Goal: Task Accomplishment & Management: Use online tool/utility

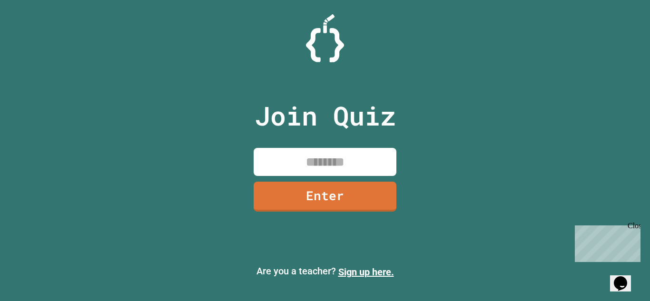
click at [390, 156] on input at bounding box center [325, 162] width 143 height 28
type input "********"
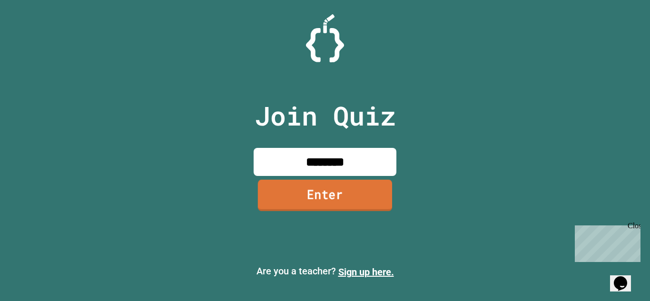
click at [380, 189] on link "Enter" at bounding box center [325, 195] width 134 height 31
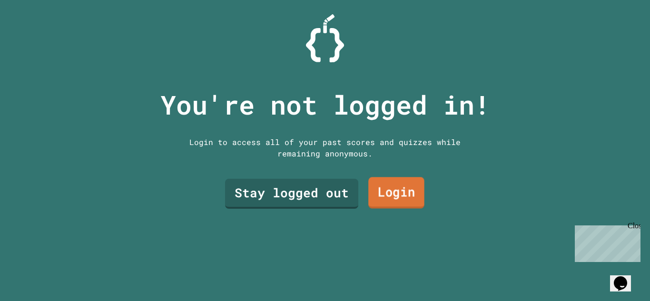
click at [379, 195] on link "Login" at bounding box center [396, 192] width 56 height 31
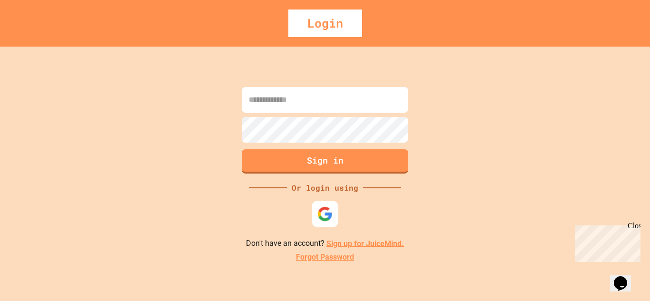
click at [316, 218] on div at bounding box center [325, 214] width 26 height 26
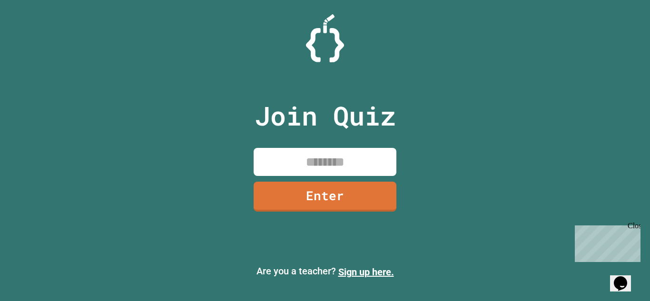
click at [341, 159] on input at bounding box center [325, 162] width 143 height 28
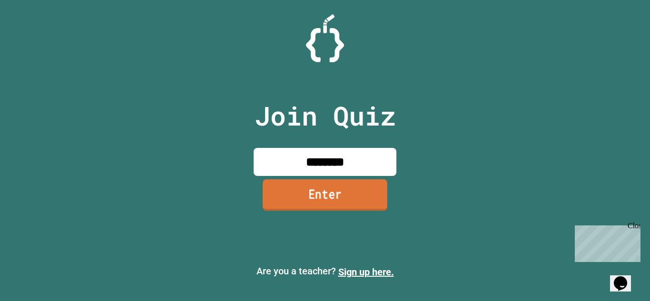
type input "********"
click at [366, 199] on link "Enter" at bounding box center [325, 194] width 125 height 31
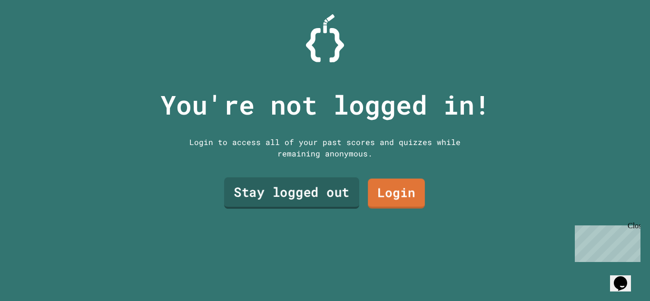
click at [332, 195] on link "Stay logged out" at bounding box center [291, 192] width 135 height 31
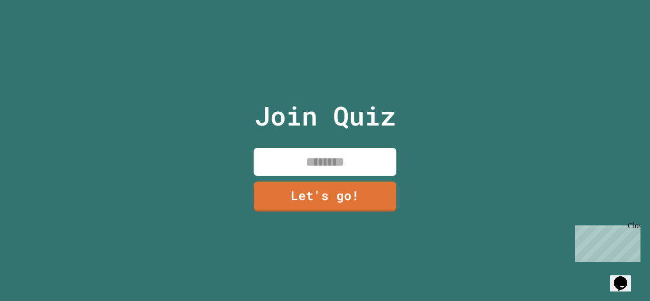
click at [329, 166] on input at bounding box center [325, 162] width 143 height 28
type input "**********"
click at [368, 189] on link "Let's go!" at bounding box center [324, 195] width 141 height 31
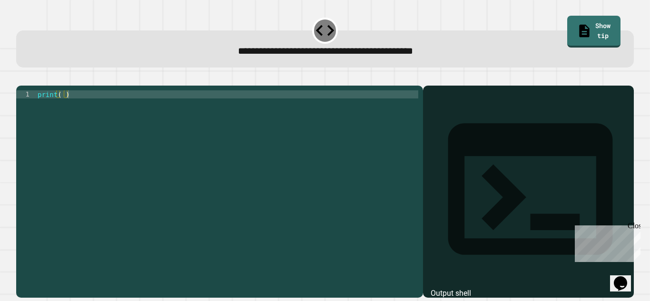
click at [63, 109] on div "print ( )" at bounding box center [227, 187] width 382 height 194
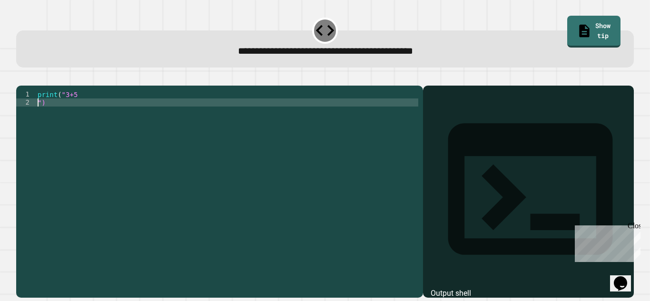
scroll to position [0, 0]
type textarea "**********"
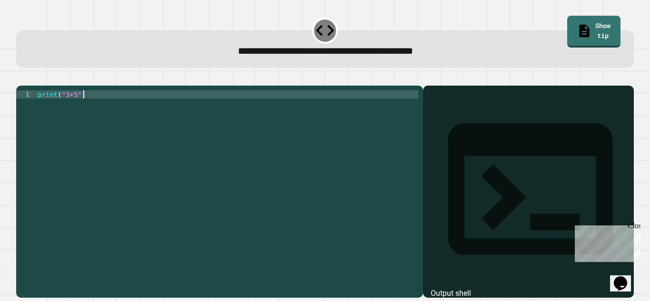
click at [132, 114] on div "print ( "3+5" )" at bounding box center [227, 187] width 382 height 194
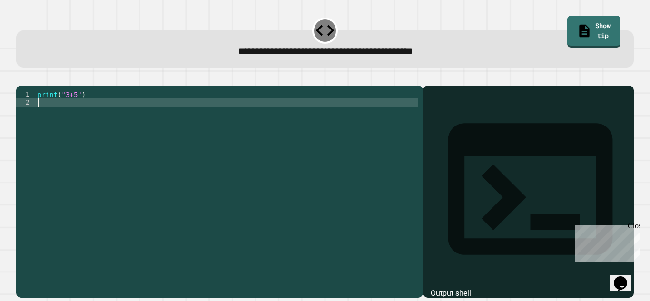
scroll to position [0, 0]
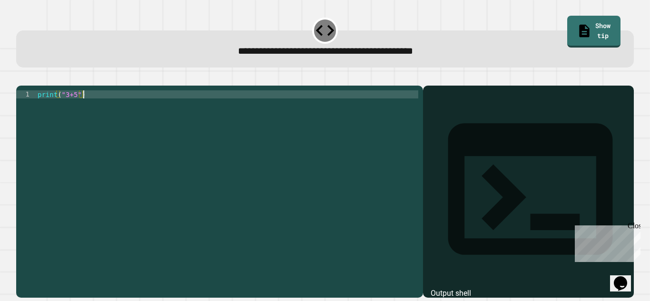
click at [21, 78] on icon "button" at bounding box center [21, 78] width 0 height 0
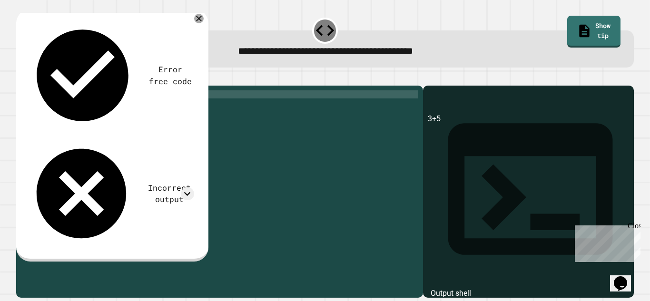
click at [59, 109] on div "print ( "3+5" )" at bounding box center [227, 187] width 382 height 194
click at [21, 78] on icon "button" at bounding box center [21, 78] width 0 height 0
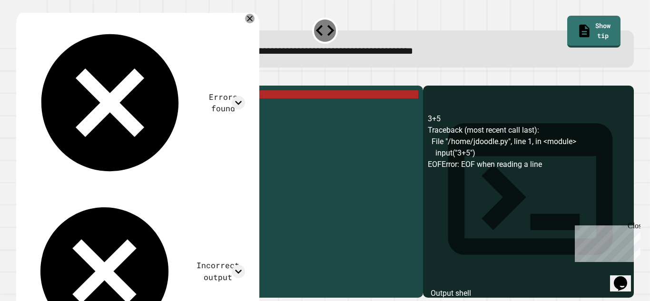
click at [57, 109] on div "input ( "3+5" )" at bounding box center [227, 187] width 382 height 194
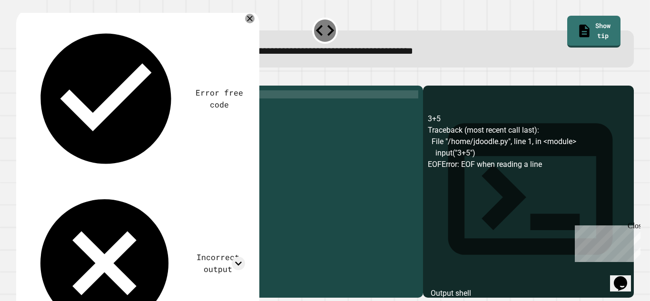
click at [21, 78] on button "button" at bounding box center [21, 78] width 0 height 0
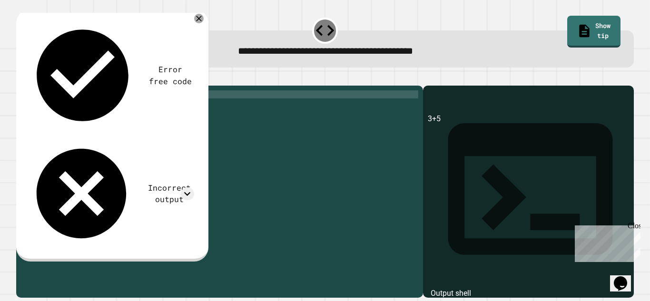
click at [72, 107] on div "print ( "3+5" )" at bounding box center [227, 187] width 382 height 194
click at [68, 106] on div "print ( "3+ 5" )" at bounding box center [227, 187] width 382 height 194
click at [21, 78] on icon "button" at bounding box center [21, 78] width 0 height 0
click at [88, 108] on div "print ( "3 + 5" )" at bounding box center [227, 187] width 382 height 194
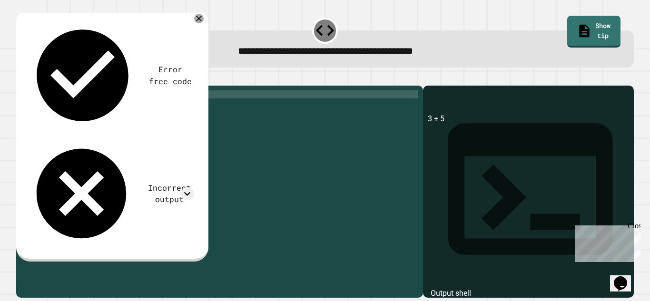
click at [66, 105] on div "print ( "3 + 5)" at bounding box center [227, 187] width 382 height 194
type textarea "**********"
click at [21, 78] on button "button" at bounding box center [21, 78] width 0 height 0
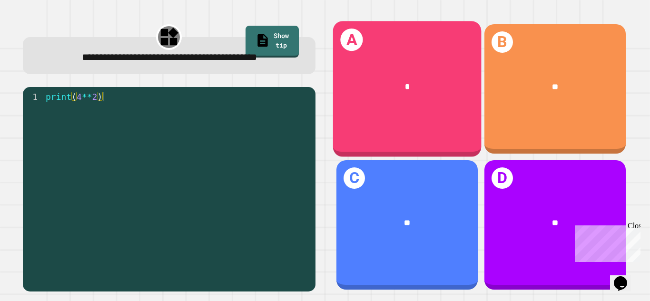
click at [411, 112] on div "A *" at bounding box center [406, 89] width 148 height 136
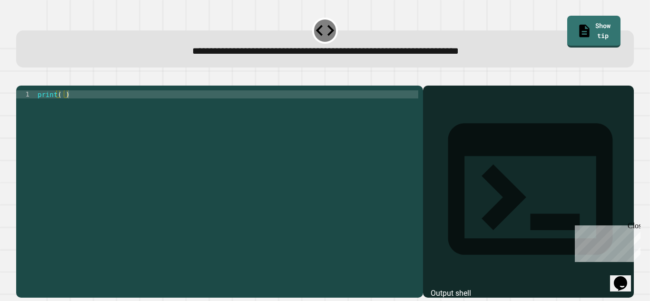
click at [61, 110] on div "print ( )" at bounding box center [227, 187] width 382 height 194
click at [21, 78] on icon "button" at bounding box center [21, 78] width 0 height 0
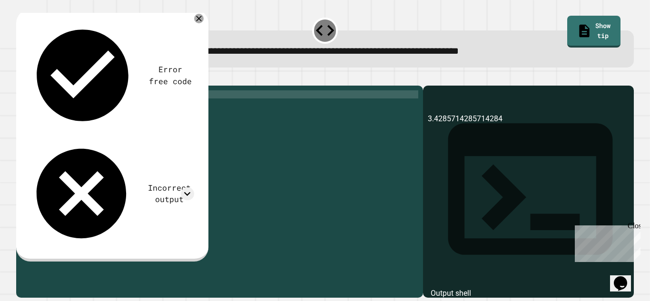
click at [81, 110] on div "print ( 24 / 7 )" at bounding box center [227, 187] width 382 height 194
click at [21, 78] on button "button" at bounding box center [21, 78] width 0 height 0
click at [76, 107] on div "print ( 24 / 7 )" at bounding box center [227, 187] width 382 height 194
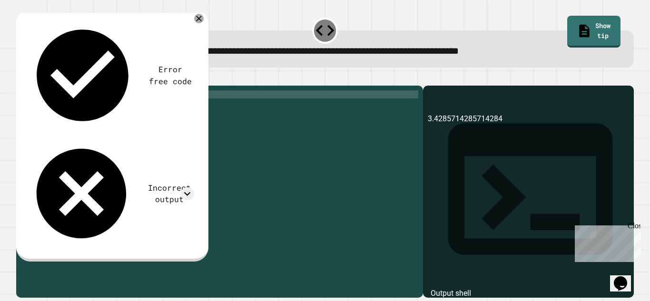
click at [21, 78] on icon "button" at bounding box center [21, 78] width 0 height 0
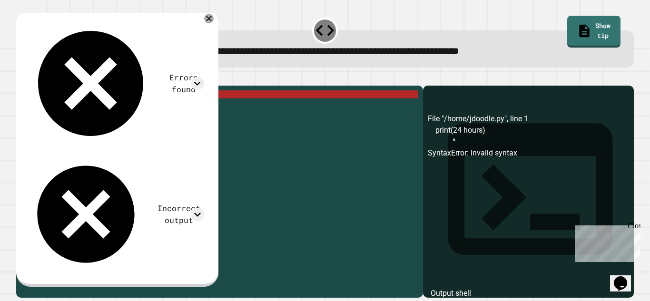
click at [91, 108] on div "print ( 24 hours )" at bounding box center [227, 187] width 382 height 194
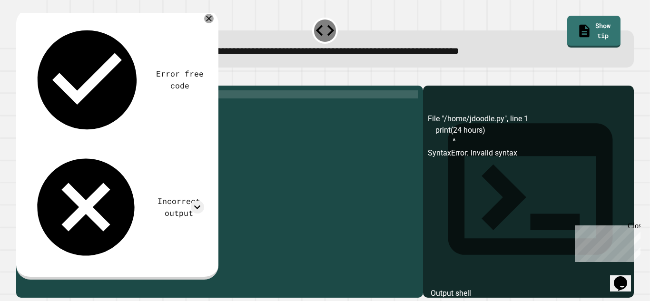
scroll to position [0, 7]
click at [61, 107] on div "print ( 24 hours ")" at bounding box center [227, 187] width 382 height 194
click at [21, 78] on button "button" at bounding box center [21, 78] width 0 height 0
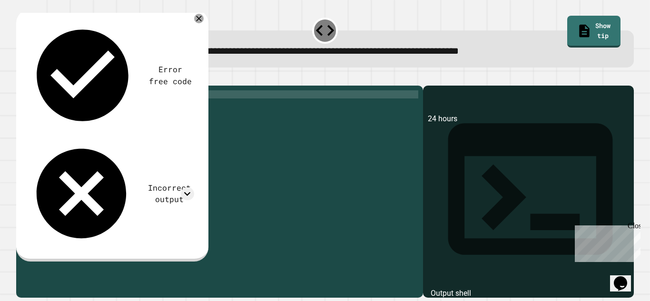
click at [99, 107] on div "print ( "24 hours" )" at bounding box center [227, 187] width 382 height 194
type textarea "*********"
click at [200, 20] on icon at bounding box center [198, 18] width 11 height 11
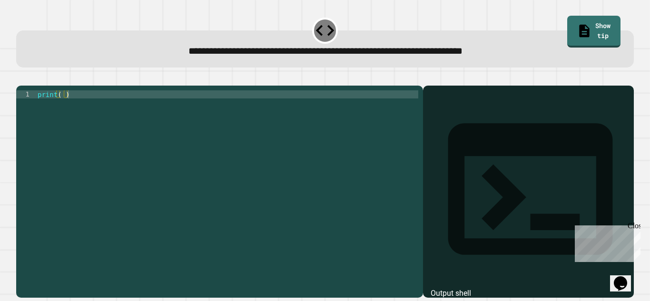
click at [61, 107] on div "print ( )" at bounding box center [227, 187] width 382 height 194
click at [30, 85] on icon "button" at bounding box center [27, 83] width 5 height 7
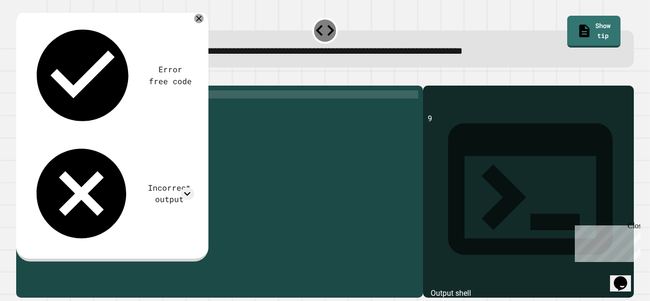
click at [68, 107] on div "print ( 9 )" at bounding box center [227, 187] width 382 height 194
click at [21, 78] on icon "button" at bounding box center [21, 78] width 0 height 0
click at [197, 21] on icon at bounding box center [198, 18] width 11 height 11
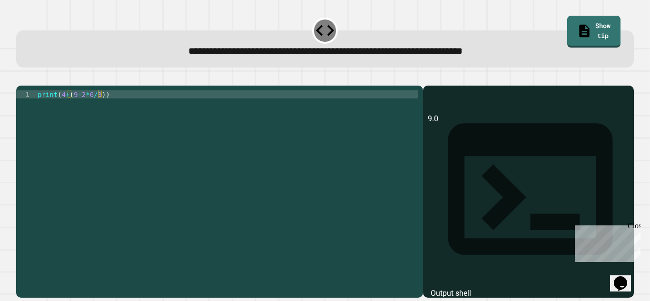
click at [101, 106] on div "print ( 4 + ( 9 - 2 * 6 / 3 ))" at bounding box center [227, 187] width 382 height 194
click at [30, 86] on icon "button" at bounding box center [27, 83] width 5 height 7
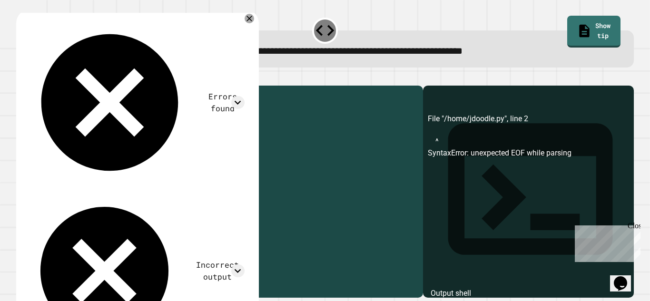
drag, startPoint x: 99, startPoint y: 106, endPoint x: 62, endPoint y: 106, distance: 37.6
click at [62, 106] on div "print ( 4 + ( 9 - 2 * 6 / 3 )" at bounding box center [227, 187] width 382 height 194
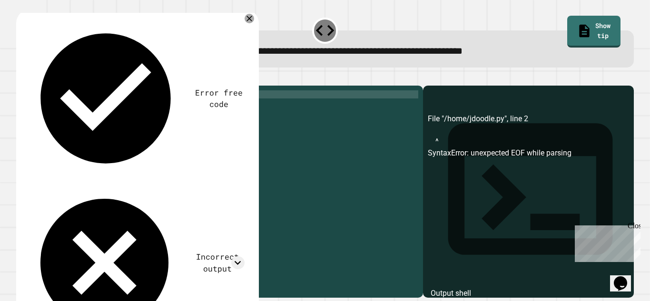
scroll to position [0, 3]
type textarea "********"
click at [21, 78] on icon "button" at bounding box center [21, 78] width 0 height 0
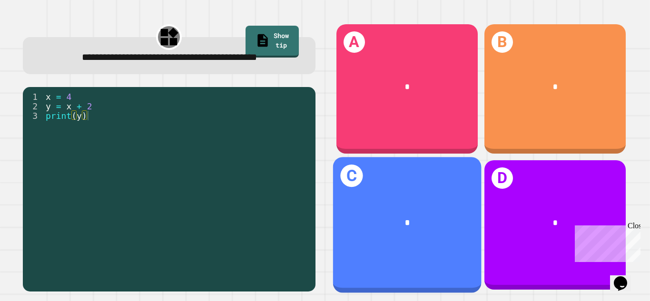
click at [422, 200] on div "*" at bounding box center [406, 222] width 148 height 45
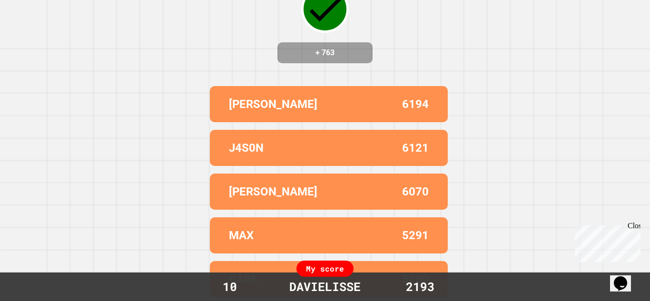
scroll to position [0, 0]
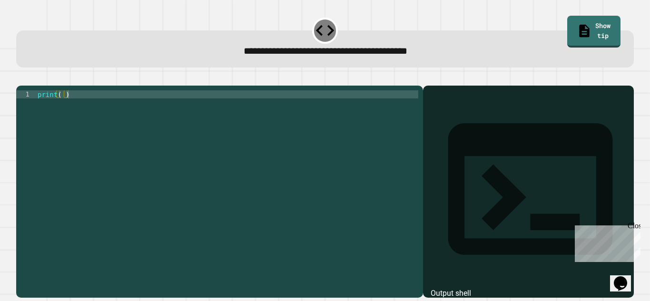
click at [62, 111] on div "print ( )" at bounding box center [227, 187] width 382 height 194
click at [61, 107] on div "print ( )" at bounding box center [227, 187] width 382 height 194
click at [62, 109] on div "print ( )" at bounding box center [227, 187] width 382 height 194
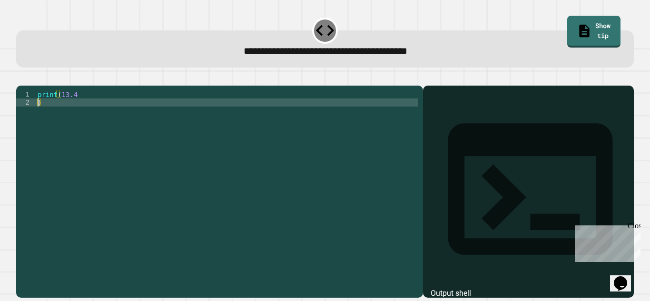
scroll to position [0, 0]
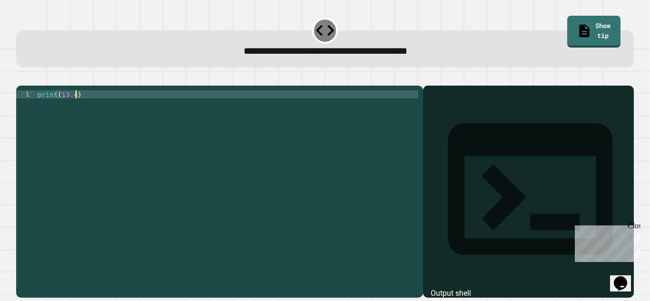
type textarea "**********"
click at [30, 85] on icon "button" at bounding box center [27, 83] width 5 height 7
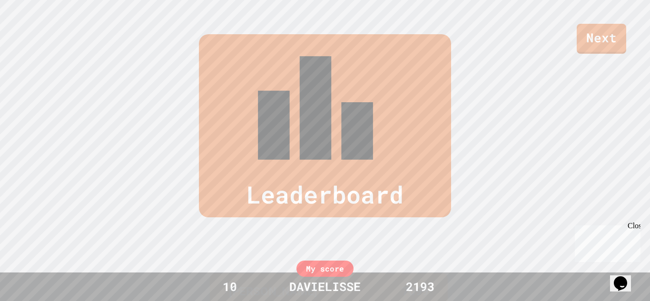
scroll to position [392, 0]
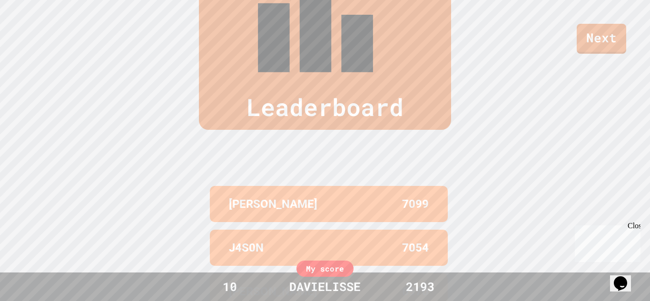
click at [342, 266] on div "My score" at bounding box center [324, 269] width 57 height 16
